Goal: Task Accomplishment & Management: Use online tool/utility

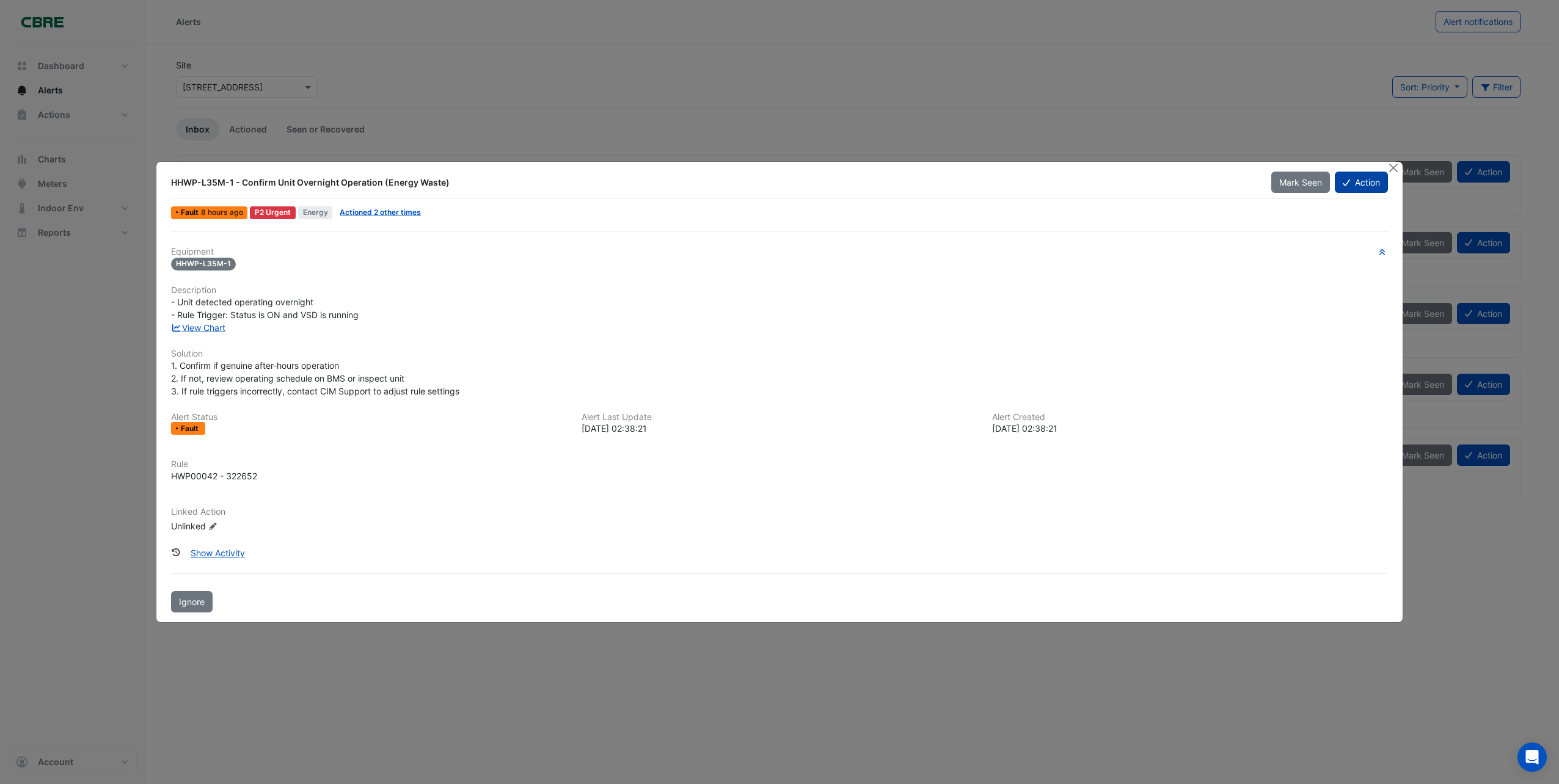
click at [1355, 187] on button "Action" at bounding box center [1362, 182] width 53 height 21
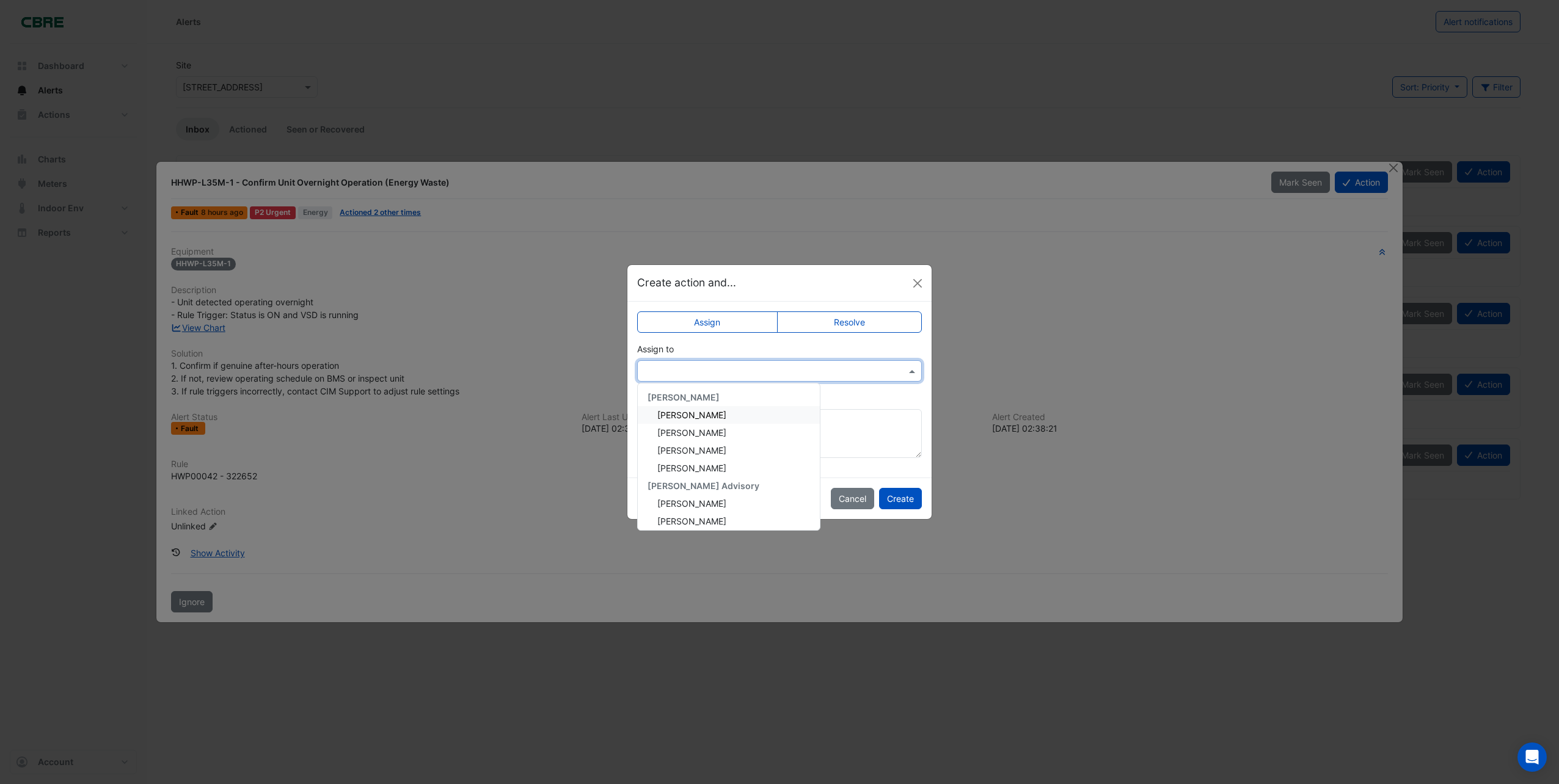
click at [917, 375] on span at bounding box center [914, 371] width 15 height 13
click at [693, 431] on span "[PERSON_NAME]" at bounding box center [691, 435] width 69 height 10
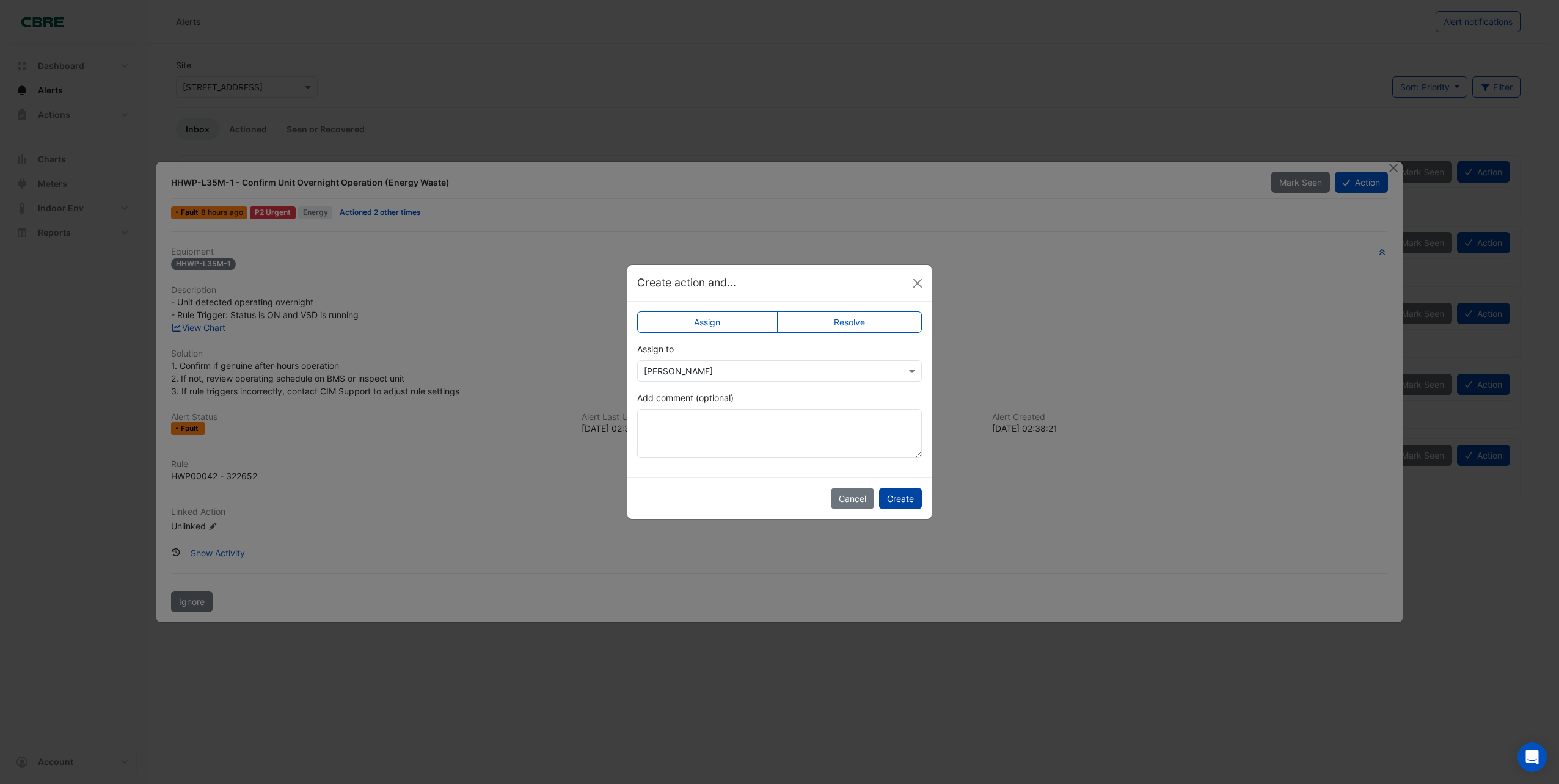
click at [898, 500] on button "Create" at bounding box center [901, 499] width 43 height 21
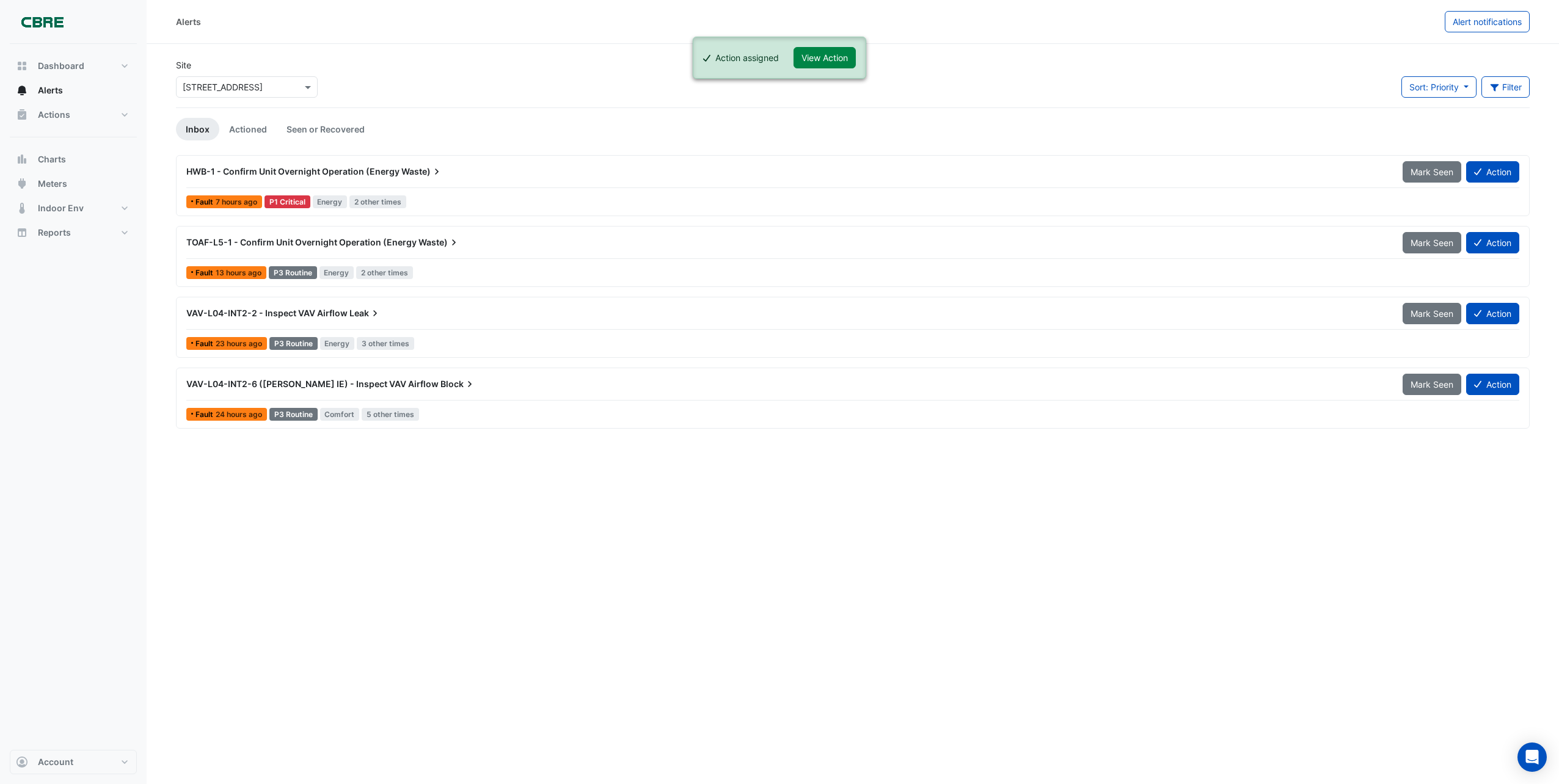
click at [340, 383] on span "VAV-L04-INT2-6 ([PERSON_NAME] IE) - Inspect VAV Airflow" at bounding box center [312, 383] width 252 height 10
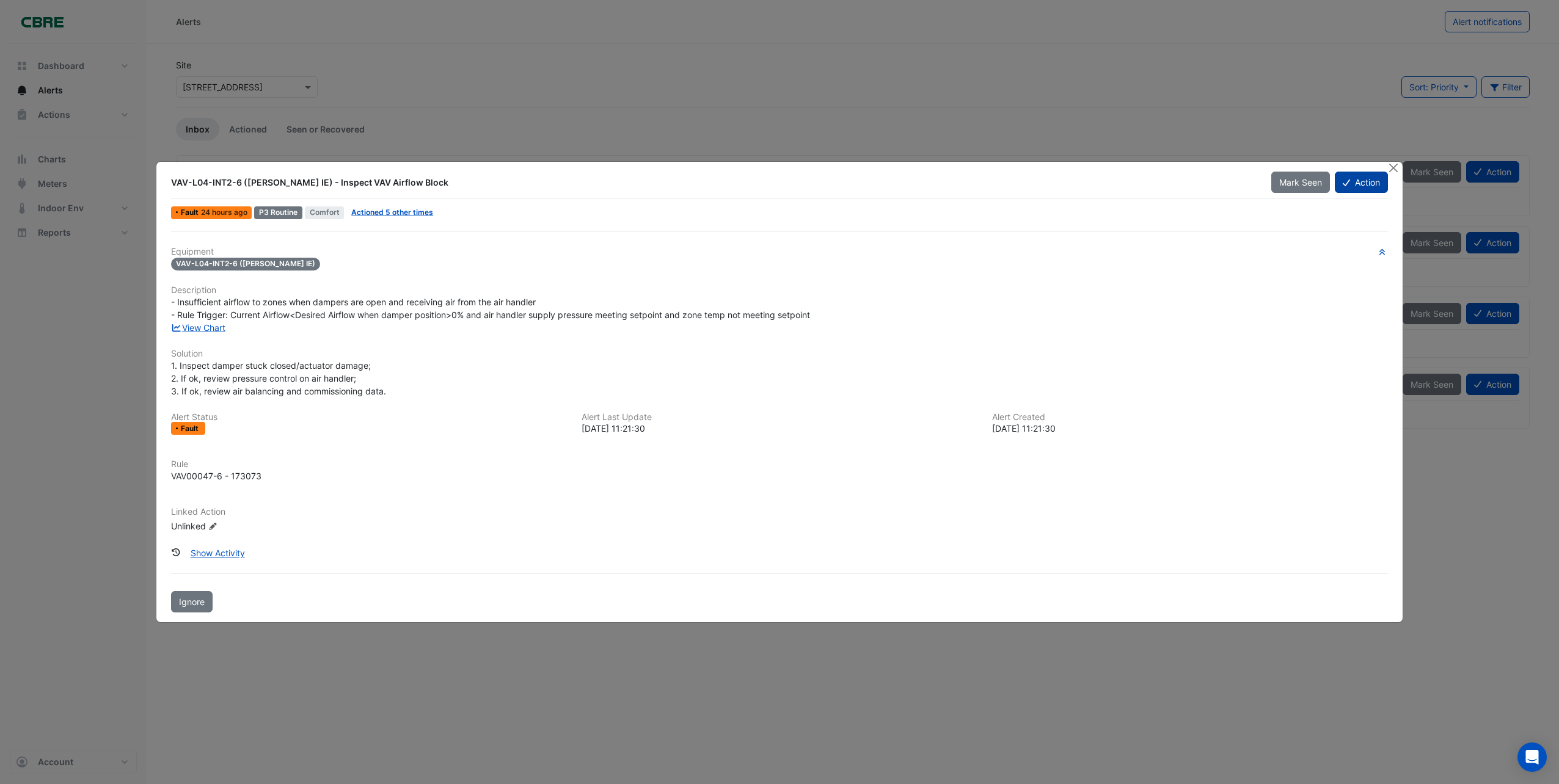
click at [1351, 180] on button "Action" at bounding box center [1362, 182] width 53 height 21
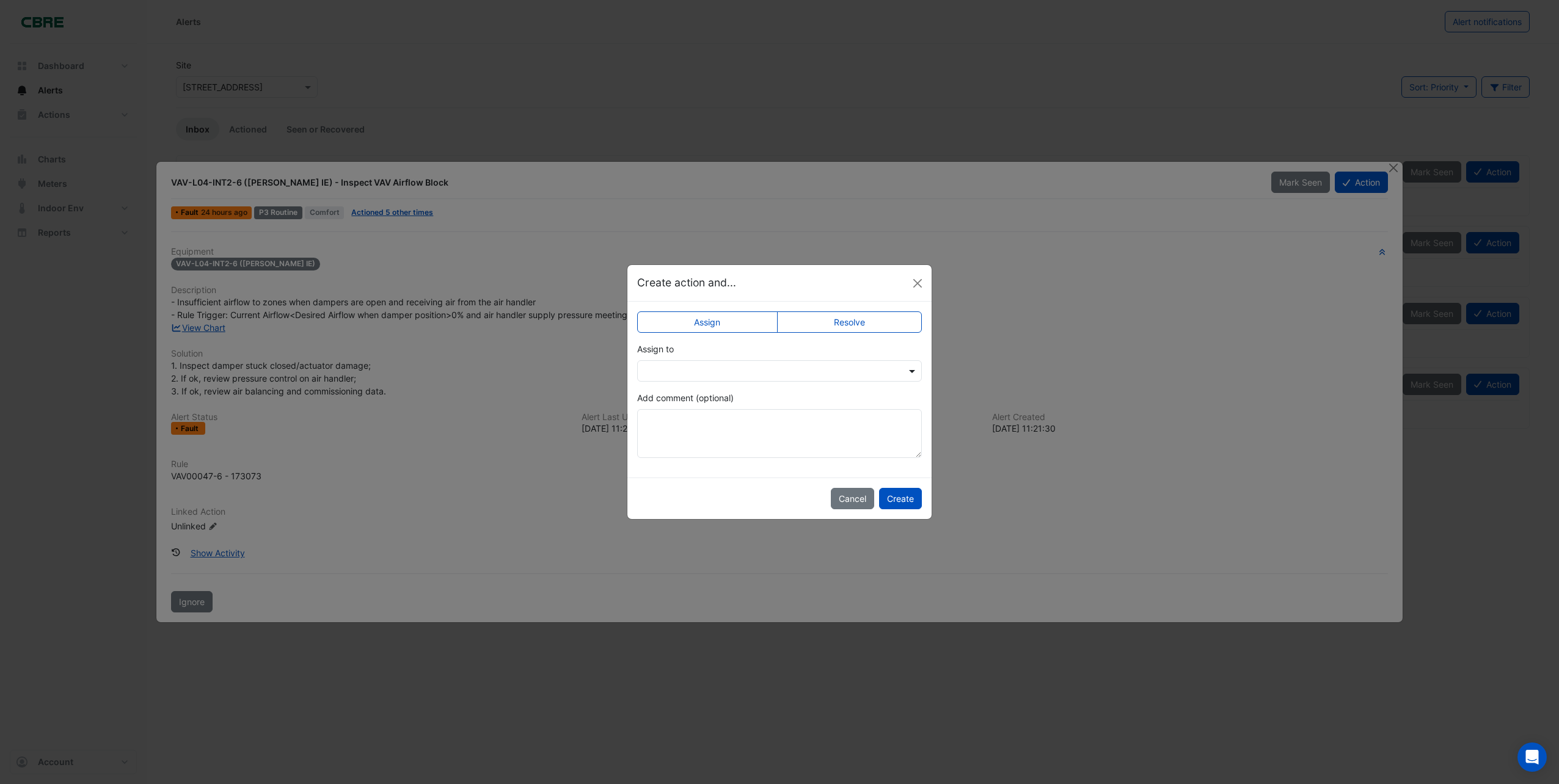
click at [914, 373] on span at bounding box center [914, 371] width 15 height 13
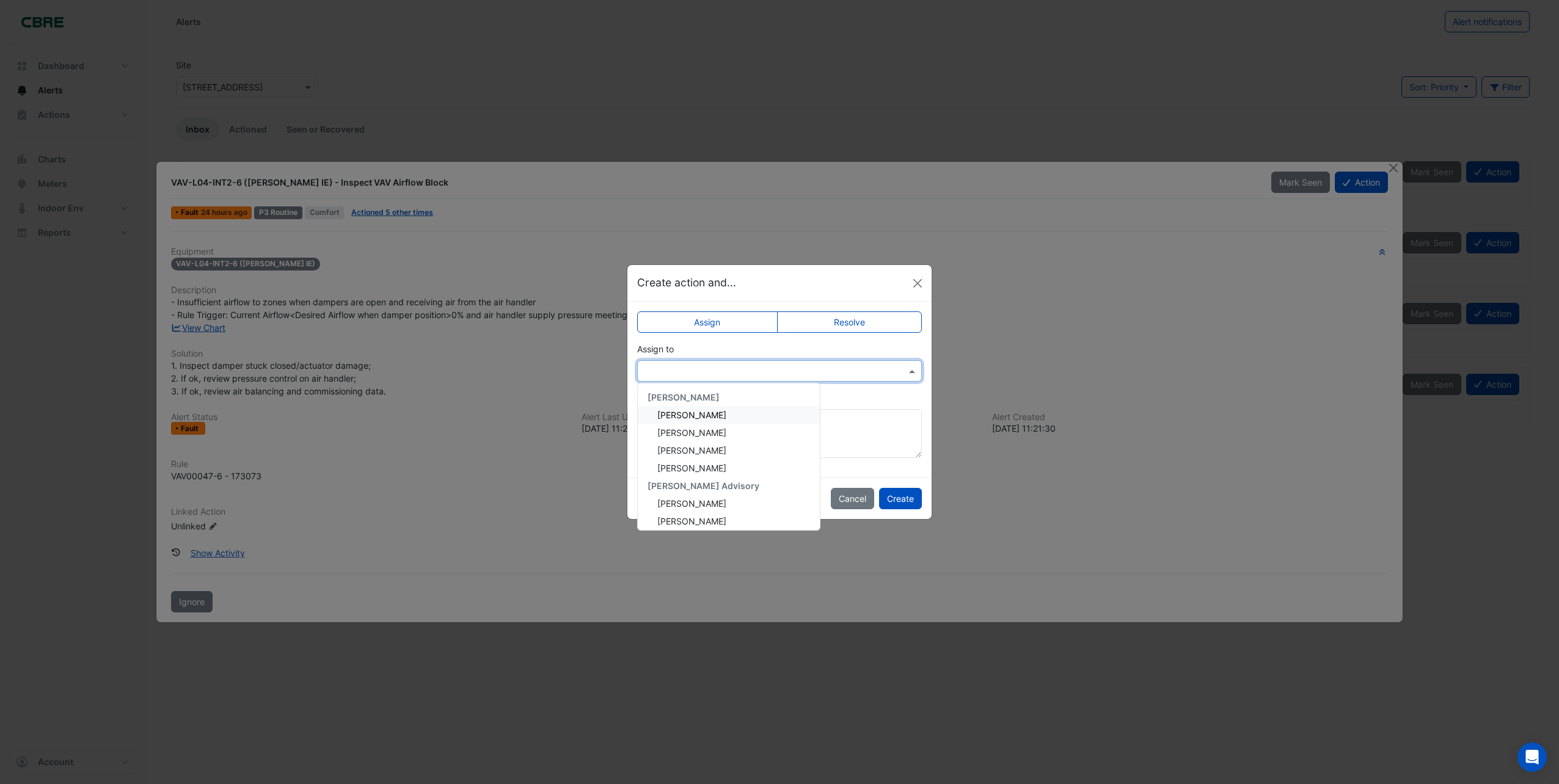
click at [669, 417] on span "[PERSON_NAME]" at bounding box center [691, 415] width 69 height 10
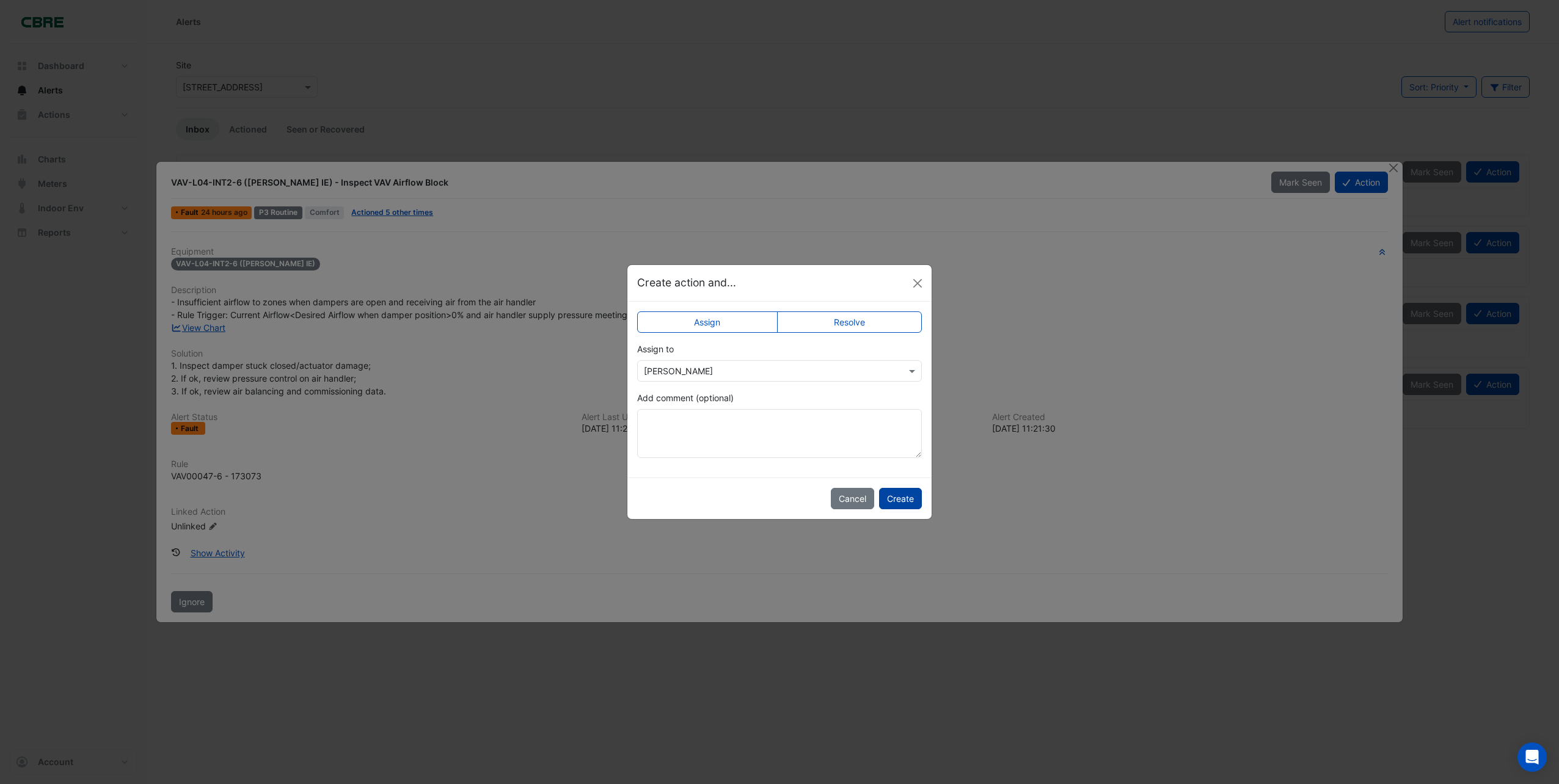
click at [897, 504] on button "Create" at bounding box center [901, 499] width 43 height 21
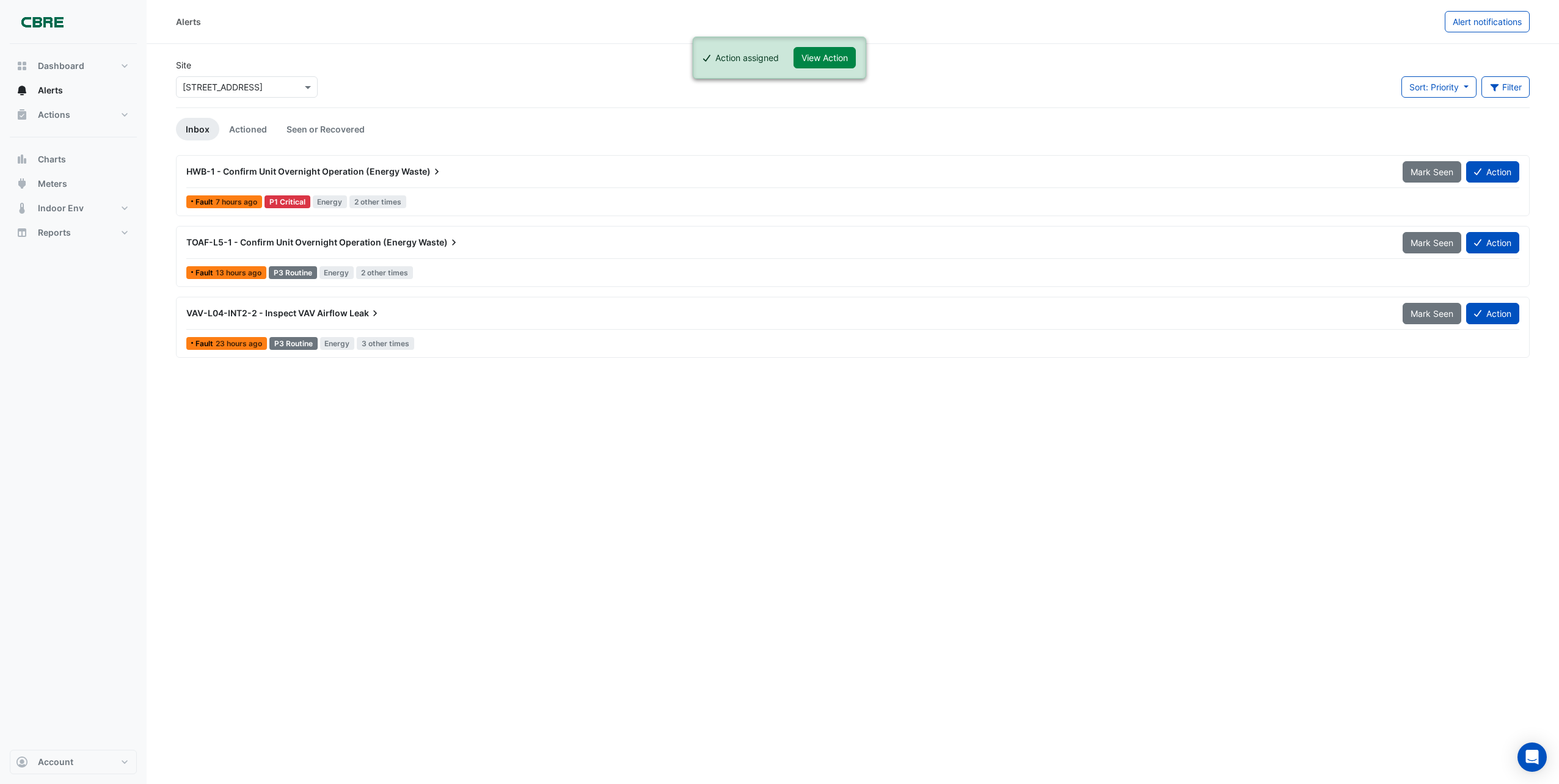
click at [335, 315] on span "VAV-L04-INT2-2 - Inspect VAV Airflow" at bounding box center [267, 313] width 162 height 10
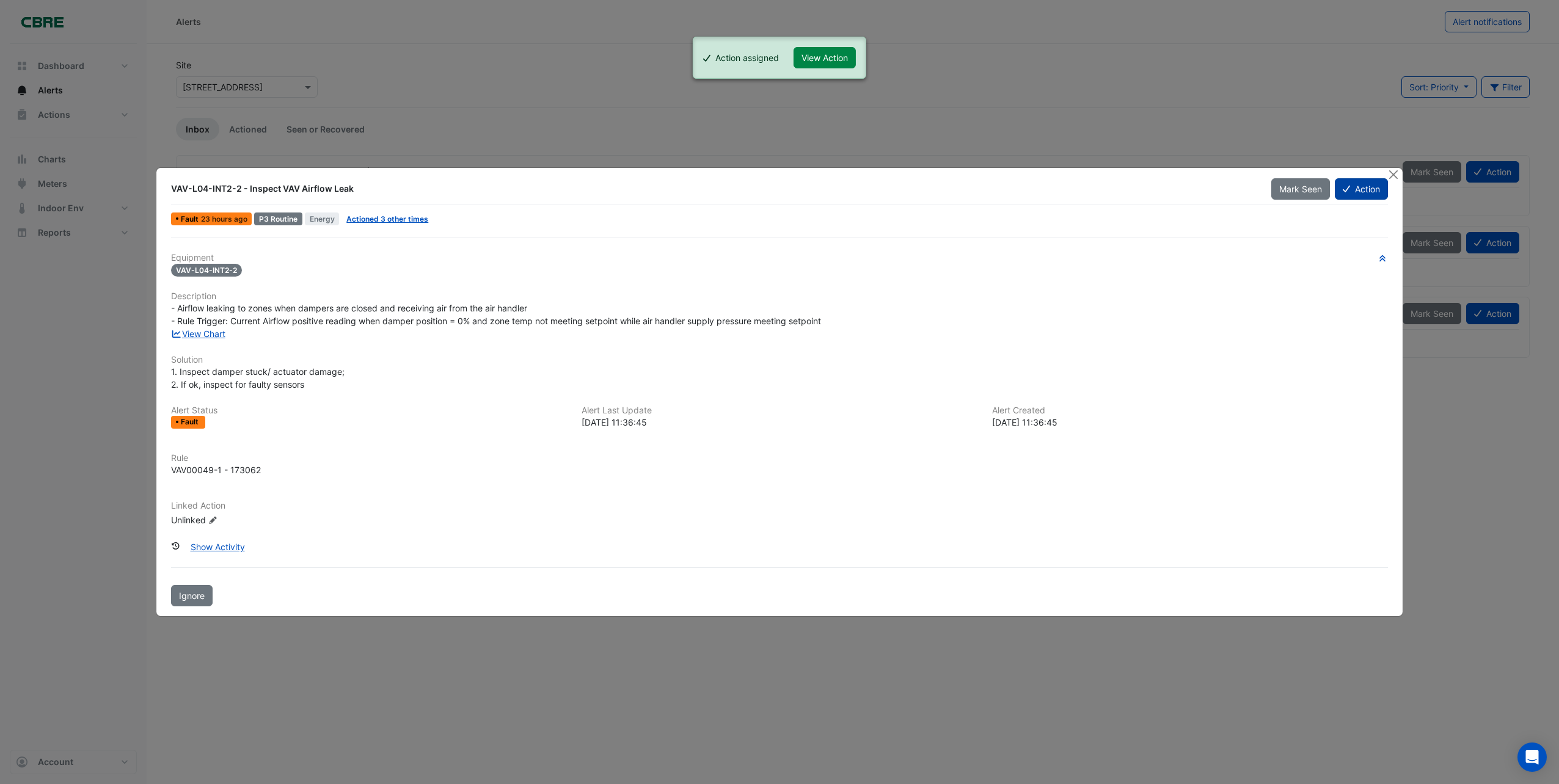
click at [1356, 184] on button "Action" at bounding box center [1362, 189] width 53 height 21
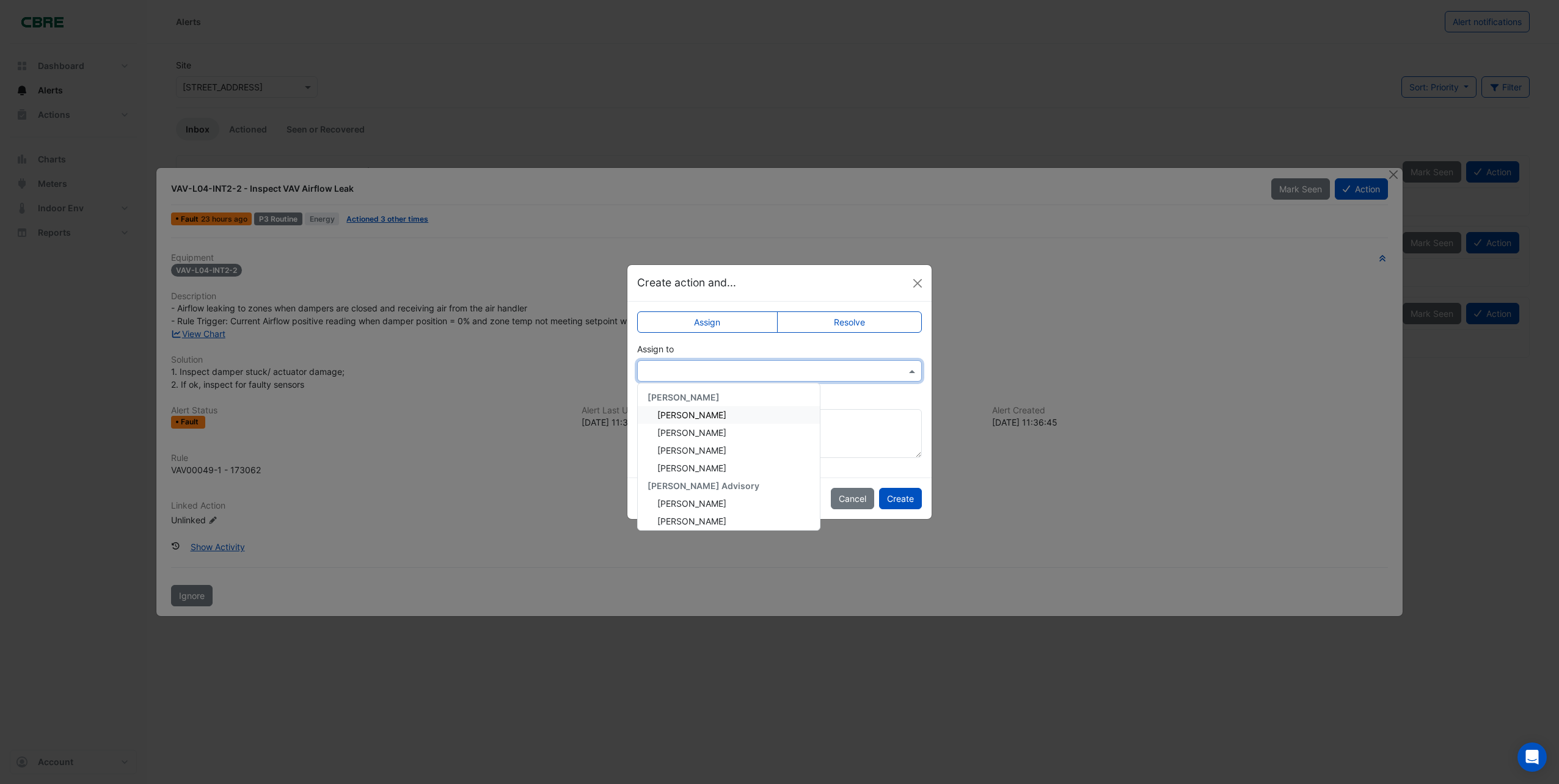
click at [910, 372] on span at bounding box center [914, 371] width 15 height 13
click at [693, 418] on span "[PERSON_NAME]" at bounding box center [691, 415] width 69 height 10
click at [910, 500] on button "Create" at bounding box center [901, 499] width 43 height 21
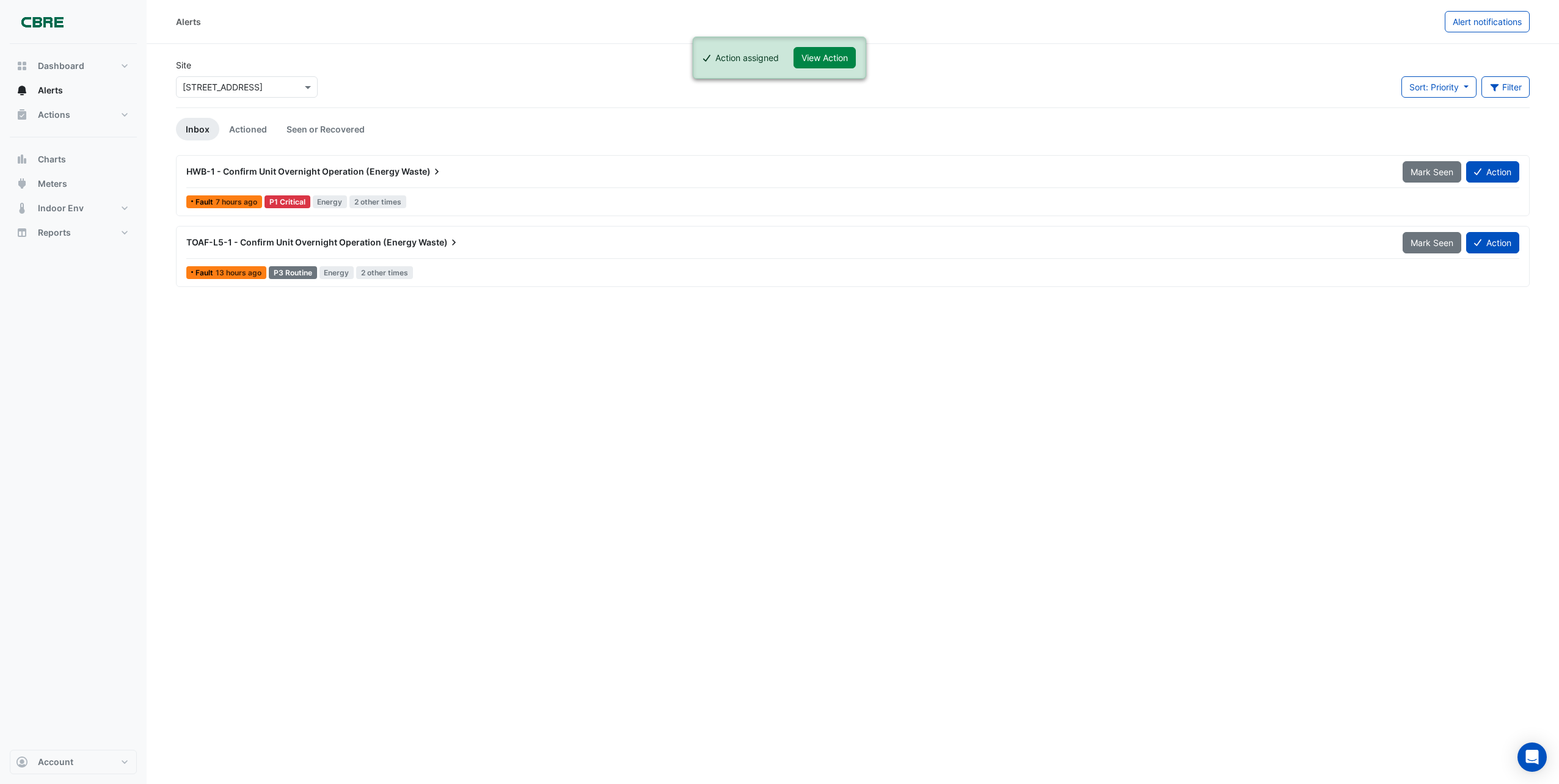
click at [408, 244] on span "TOAF-L5-1 - Confirm Unit Overnight Operation (Energy" at bounding box center [301, 242] width 230 height 10
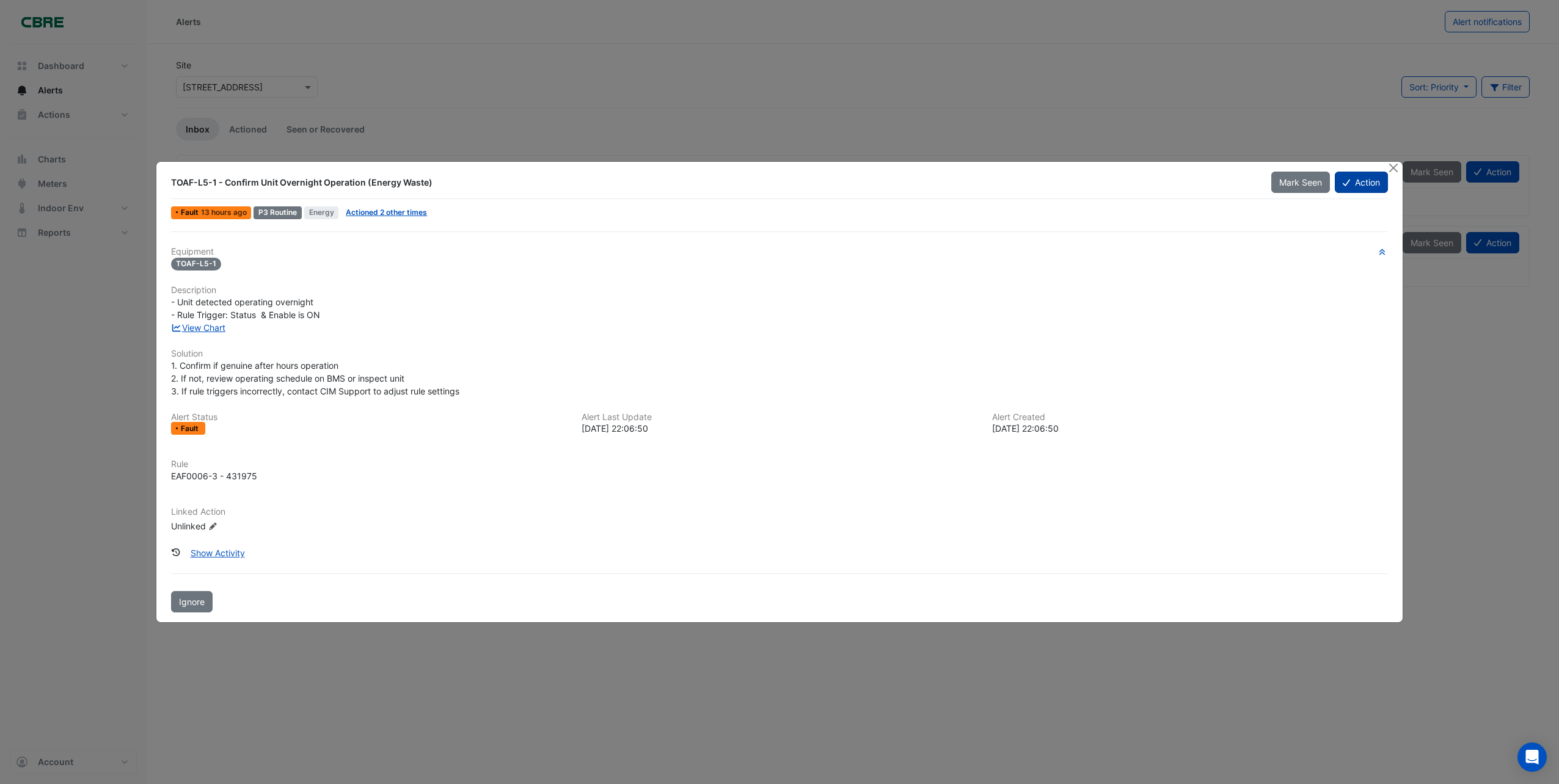
click at [1351, 180] on button "Action" at bounding box center [1362, 182] width 53 height 21
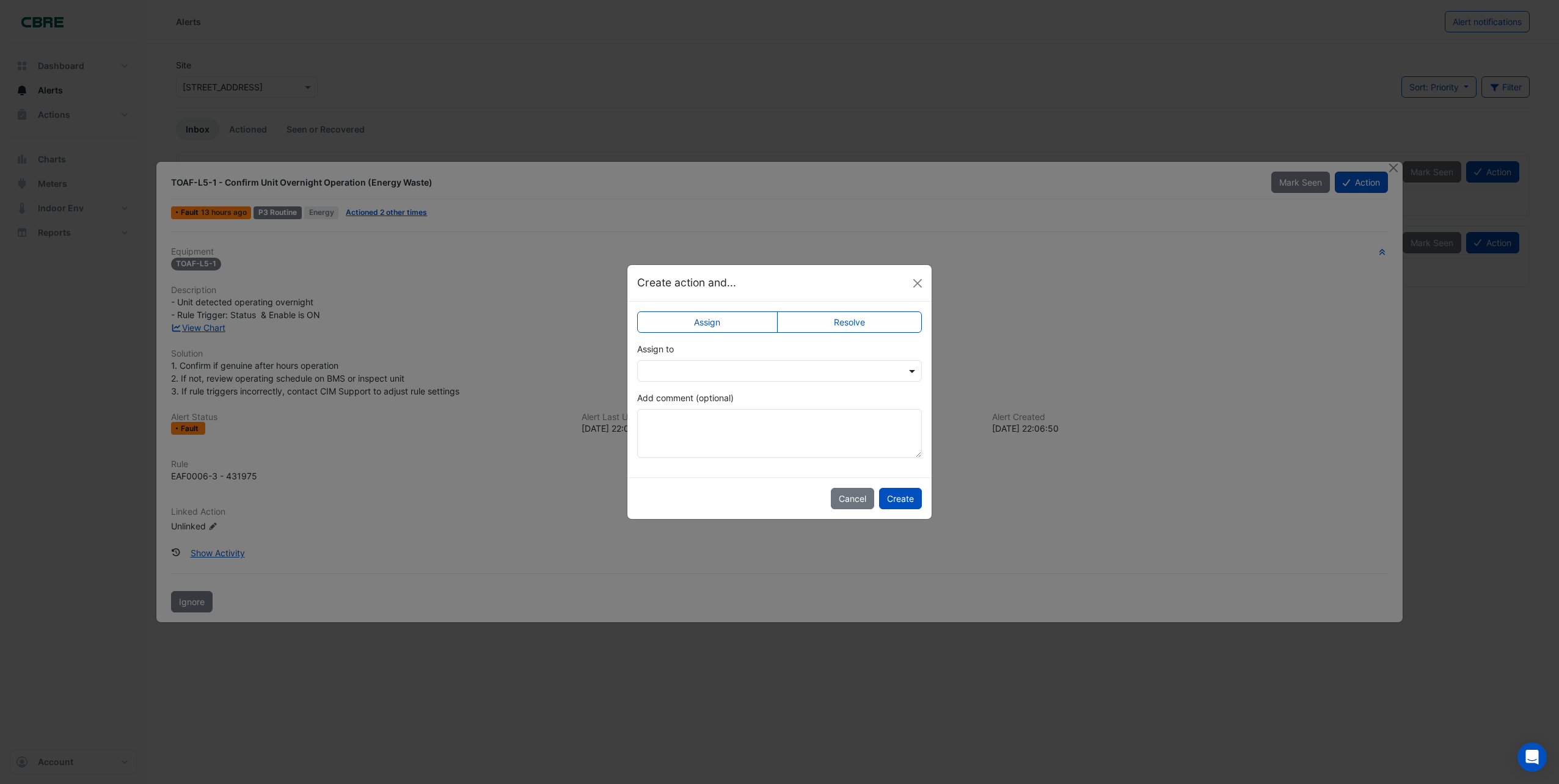
click at [914, 372] on span at bounding box center [914, 371] width 15 height 13
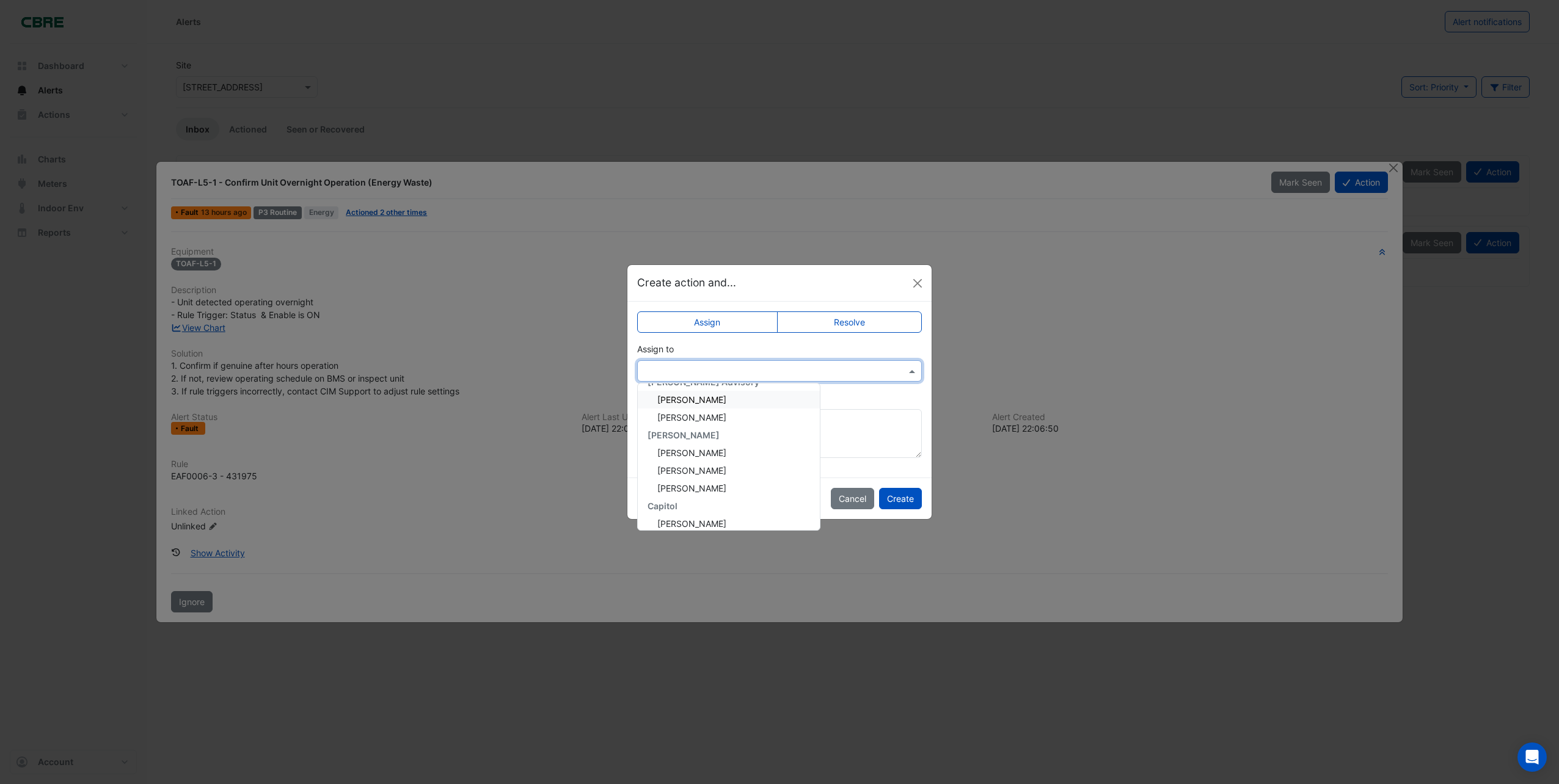
scroll to position [122, 0]
click at [683, 430] on span "[PERSON_NAME]" at bounding box center [691, 435] width 69 height 10
click at [900, 501] on button "Create" at bounding box center [901, 499] width 43 height 21
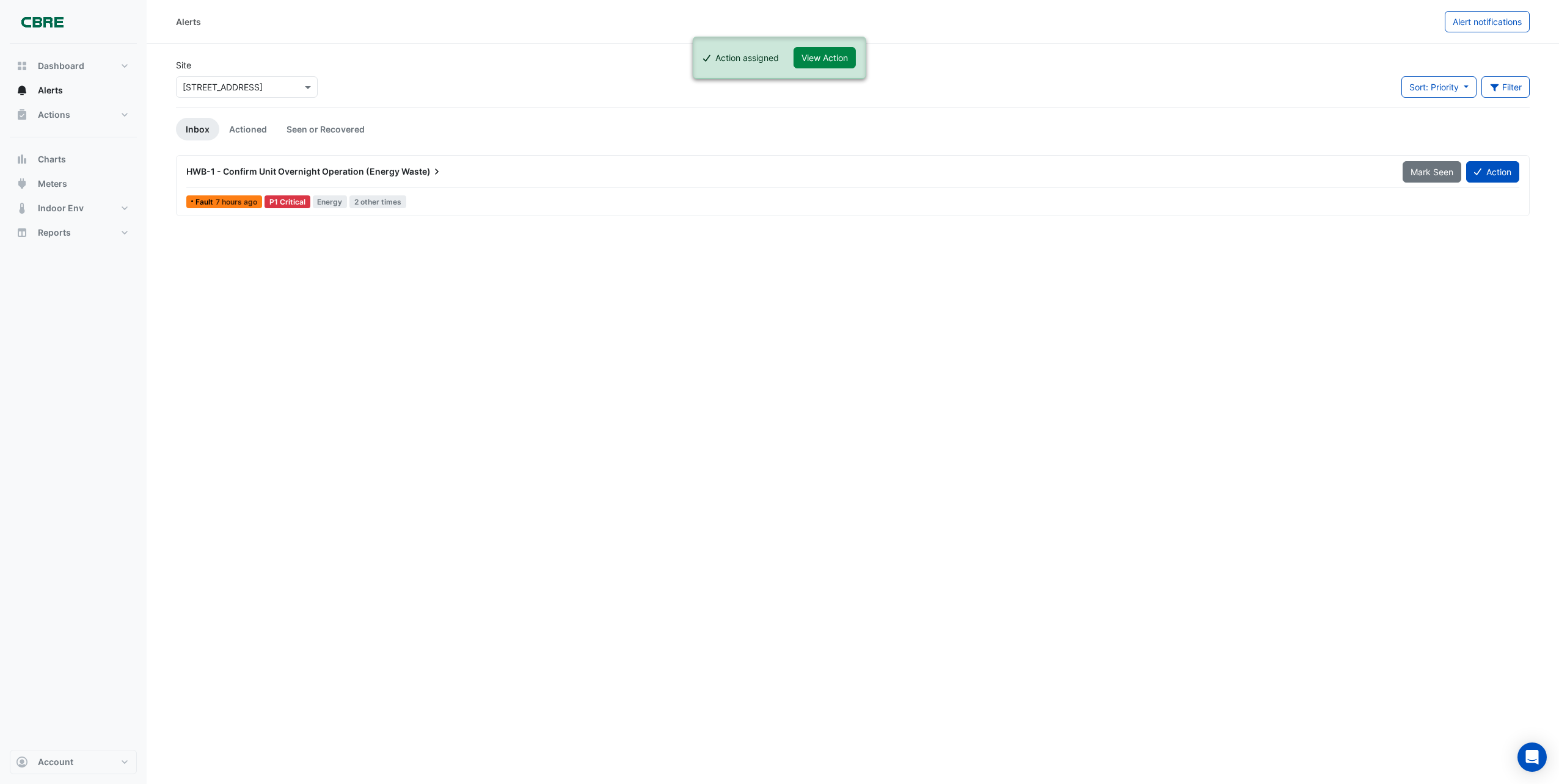
click at [367, 169] on span "HWB-1 - Confirm Unit Overnight Operation (Energy" at bounding box center [293, 171] width 213 height 10
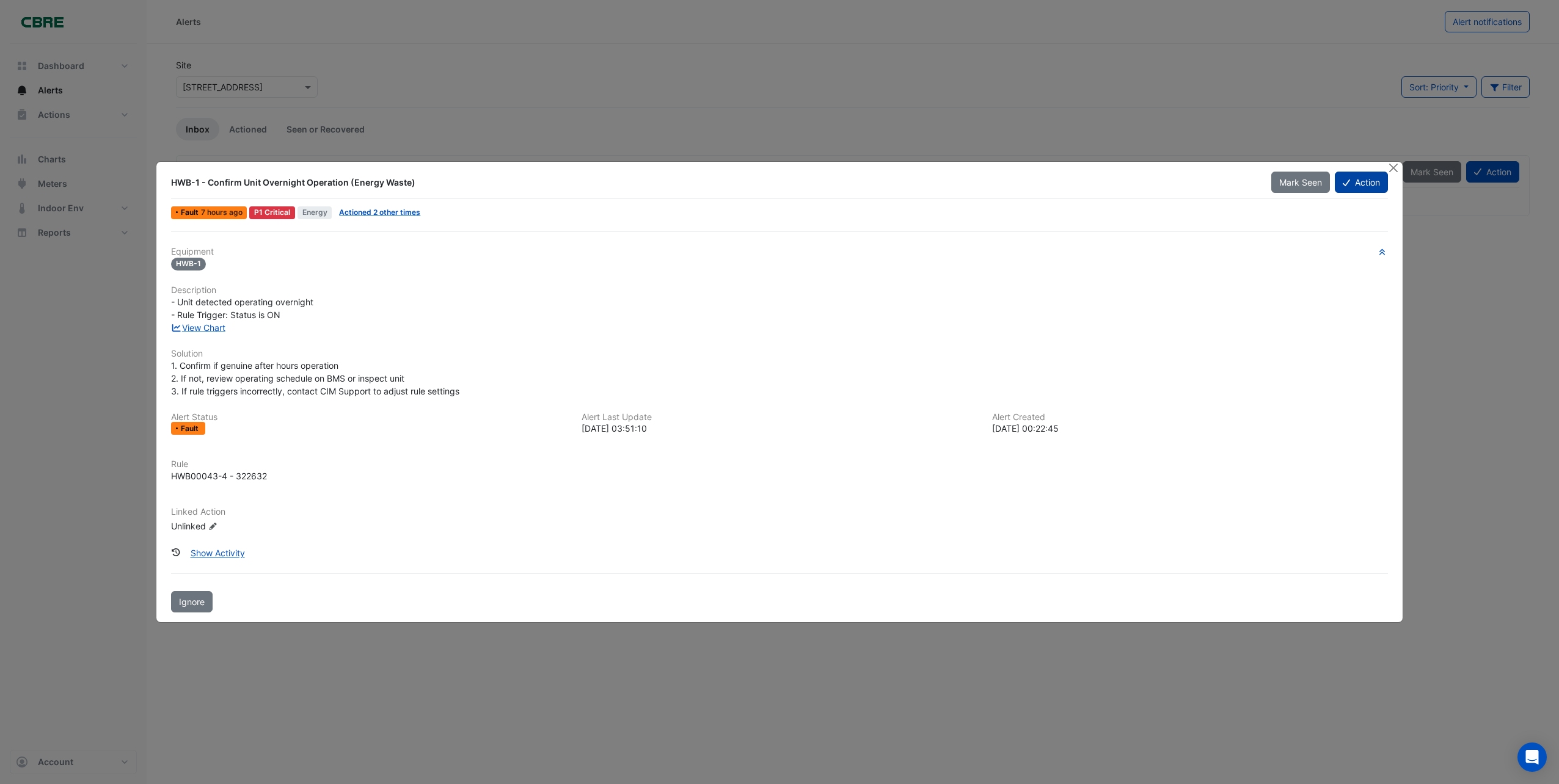
click at [1371, 189] on button "Action" at bounding box center [1362, 182] width 53 height 21
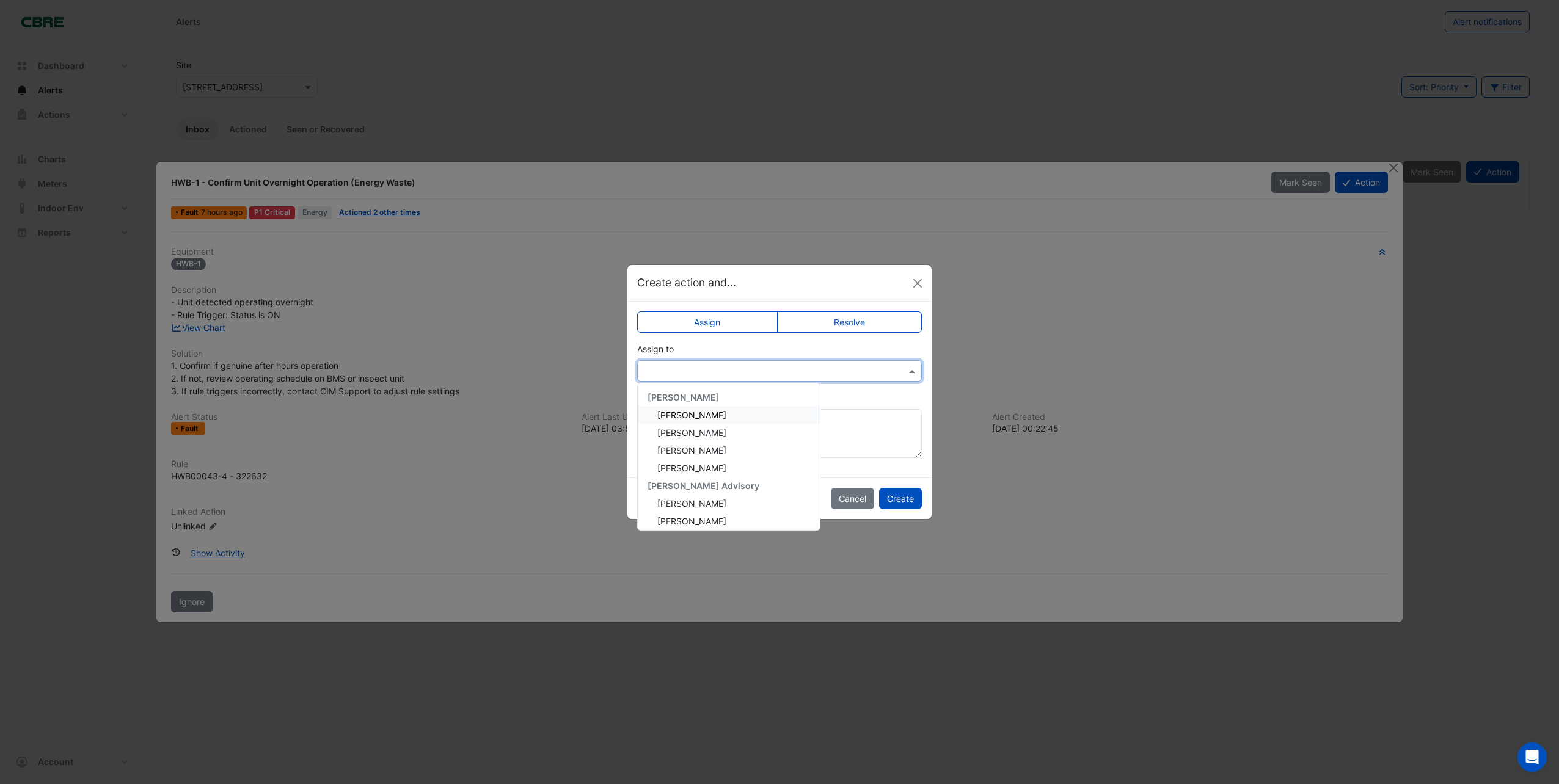
click at [909, 370] on span at bounding box center [914, 371] width 15 height 13
click at [697, 432] on span "[PERSON_NAME]" at bounding box center [691, 435] width 69 height 10
click at [905, 495] on button "Create" at bounding box center [901, 499] width 43 height 21
